Goal: Find specific page/section: Find specific page/section

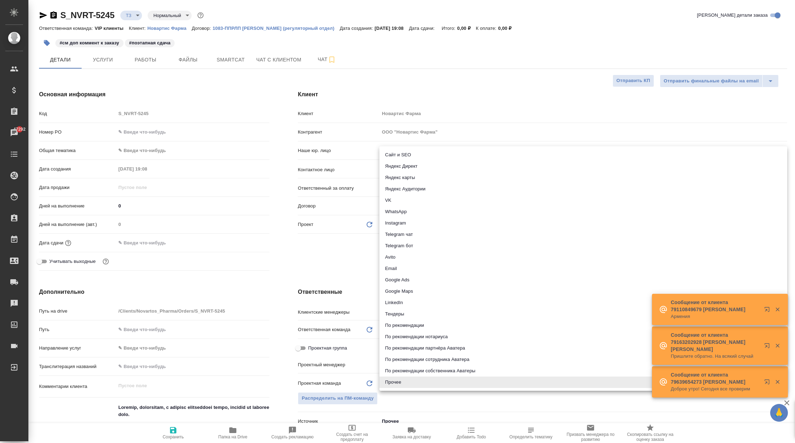
select select "RU"
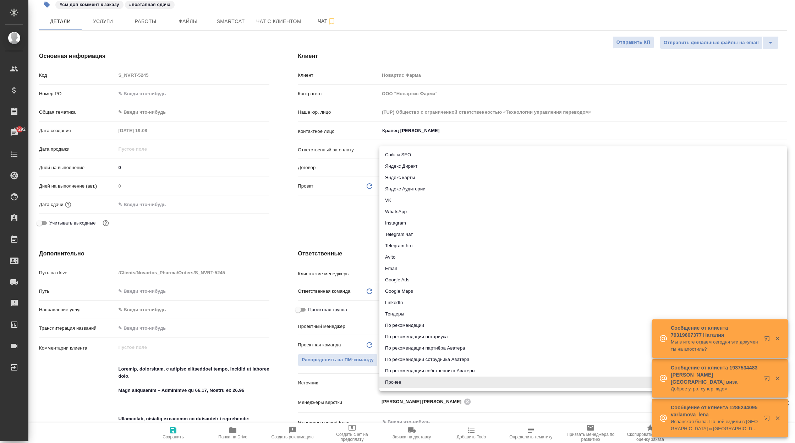
click at [15, 217] on div at bounding box center [397, 221] width 795 height 443
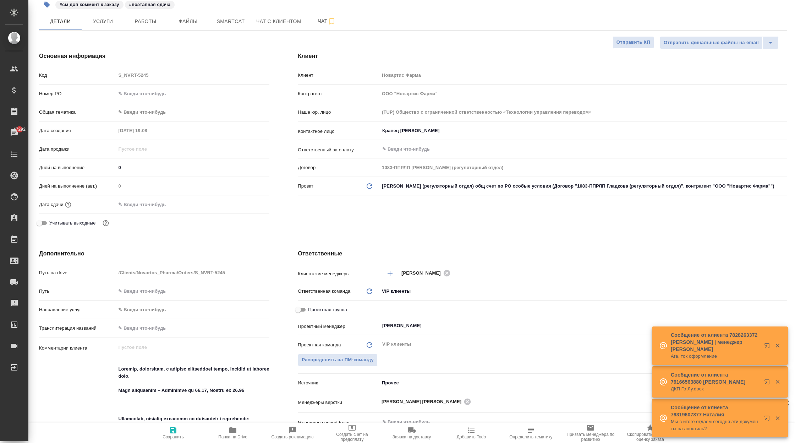
click at [15, 217] on icon at bounding box center [14, 218] width 9 height 9
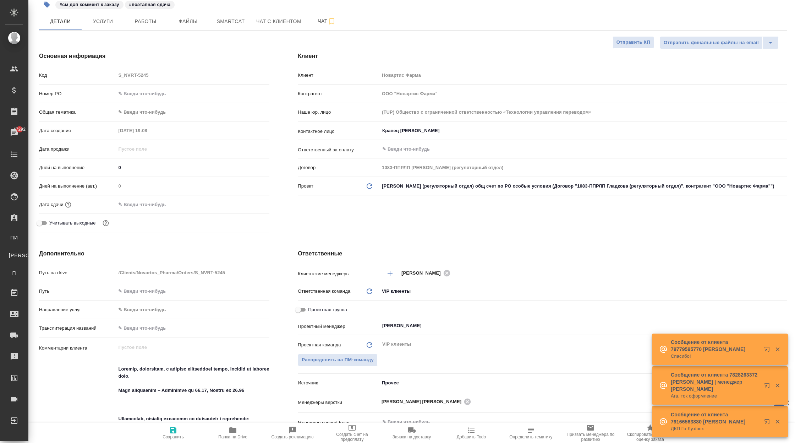
click at [15, 217] on icon at bounding box center [14, 218] width 9 height 9
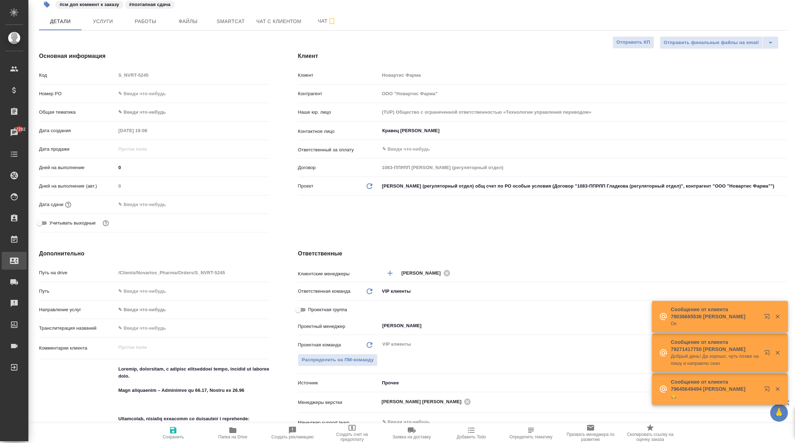
click at [19, 261] on div at bounding box center [20, 260] width 20 height 9
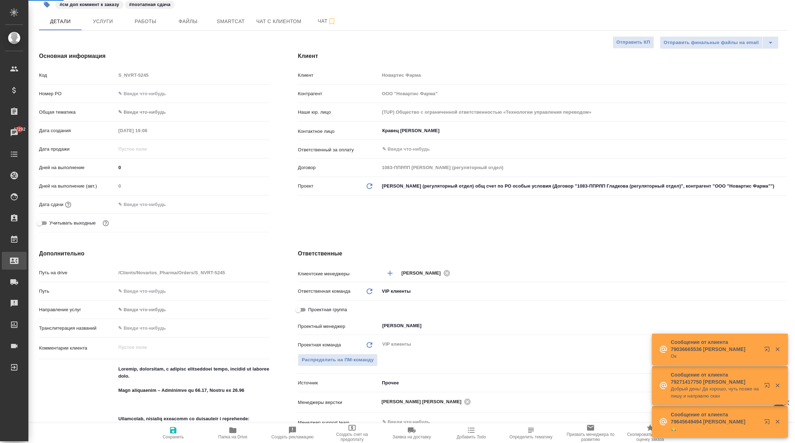
select select "RU"
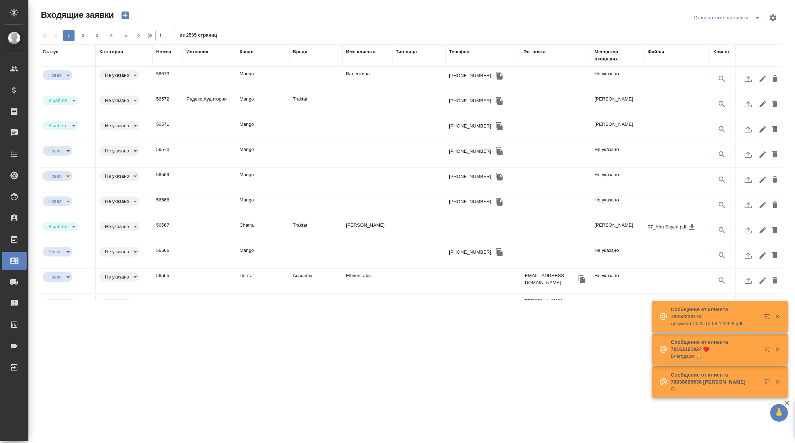
click at [298, 52] on div "Бренд" at bounding box center [300, 51] width 15 height 7
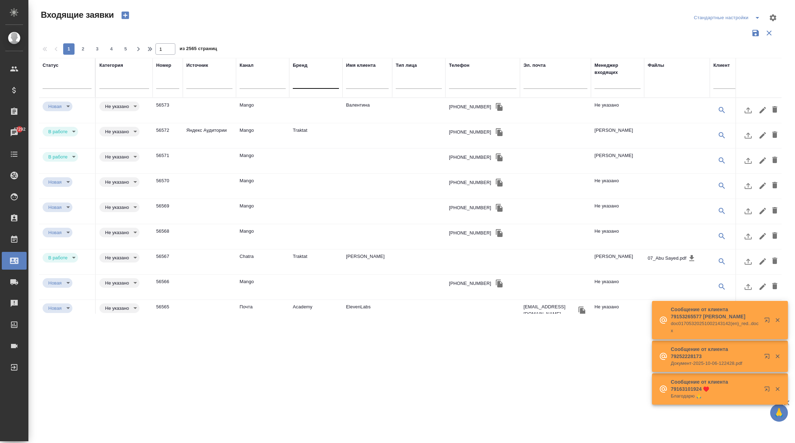
click at [304, 84] on div at bounding box center [316, 81] width 46 height 10
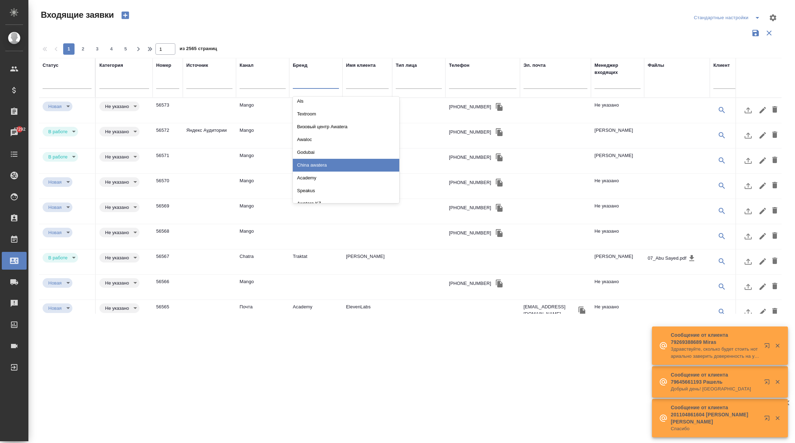
scroll to position [50, 0]
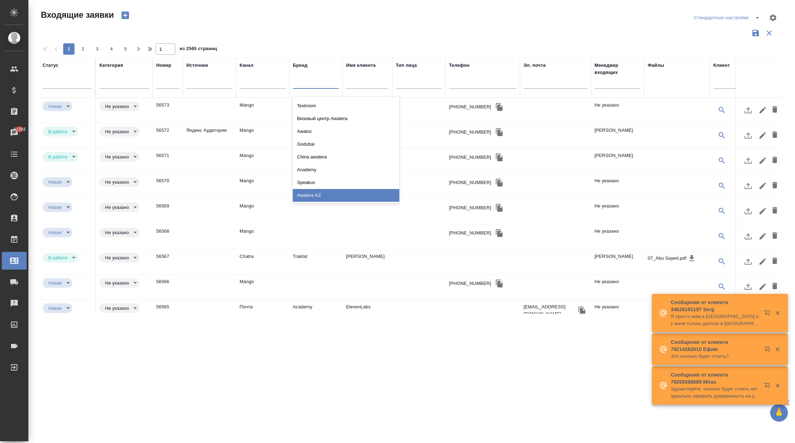
click at [341, 195] on div "Awatera KZ" at bounding box center [346, 195] width 107 height 13
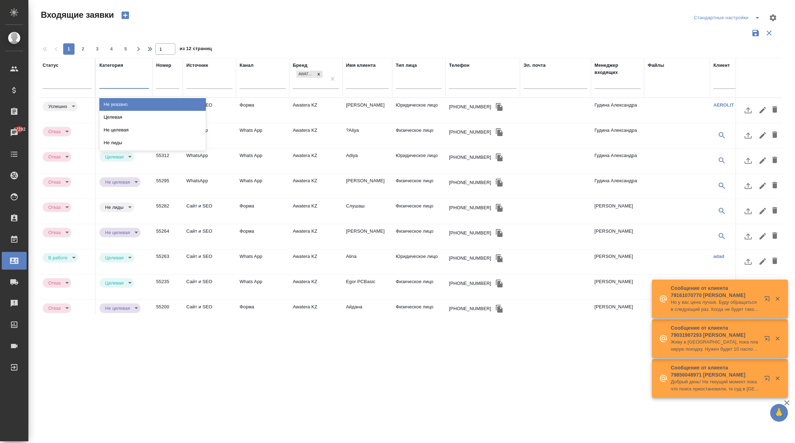
click at [136, 84] on div at bounding box center [124, 81] width 50 height 10
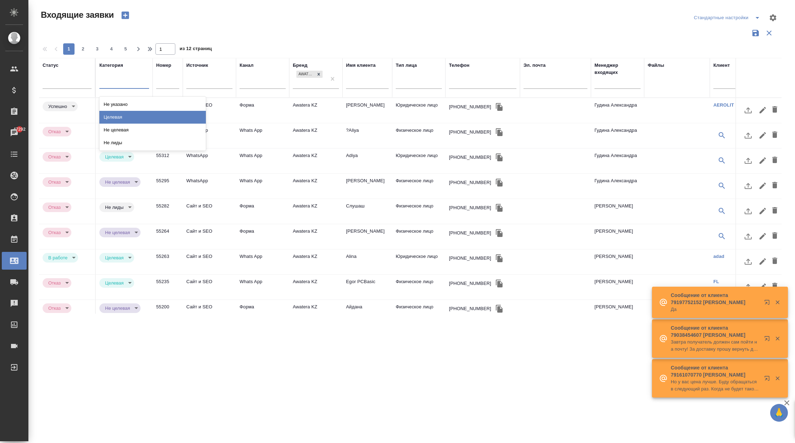
click at [139, 111] on div "Целевая" at bounding box center [152, 117] width 107 height 13
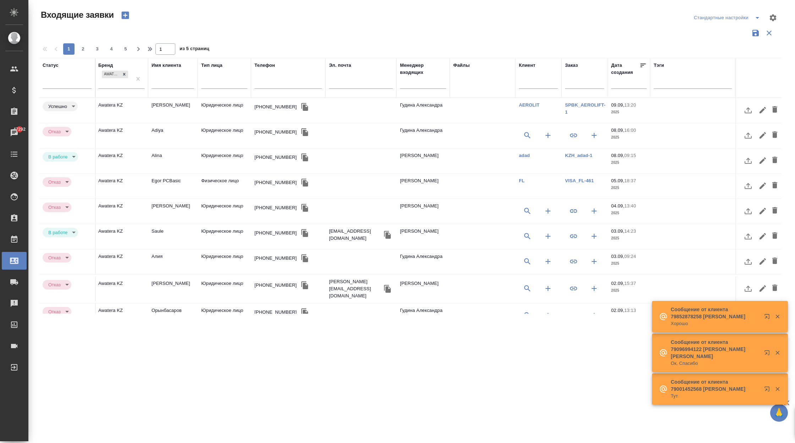
scroll to position [0, 0]
